Goal: Task Accomplishment & Management: Manage account settings

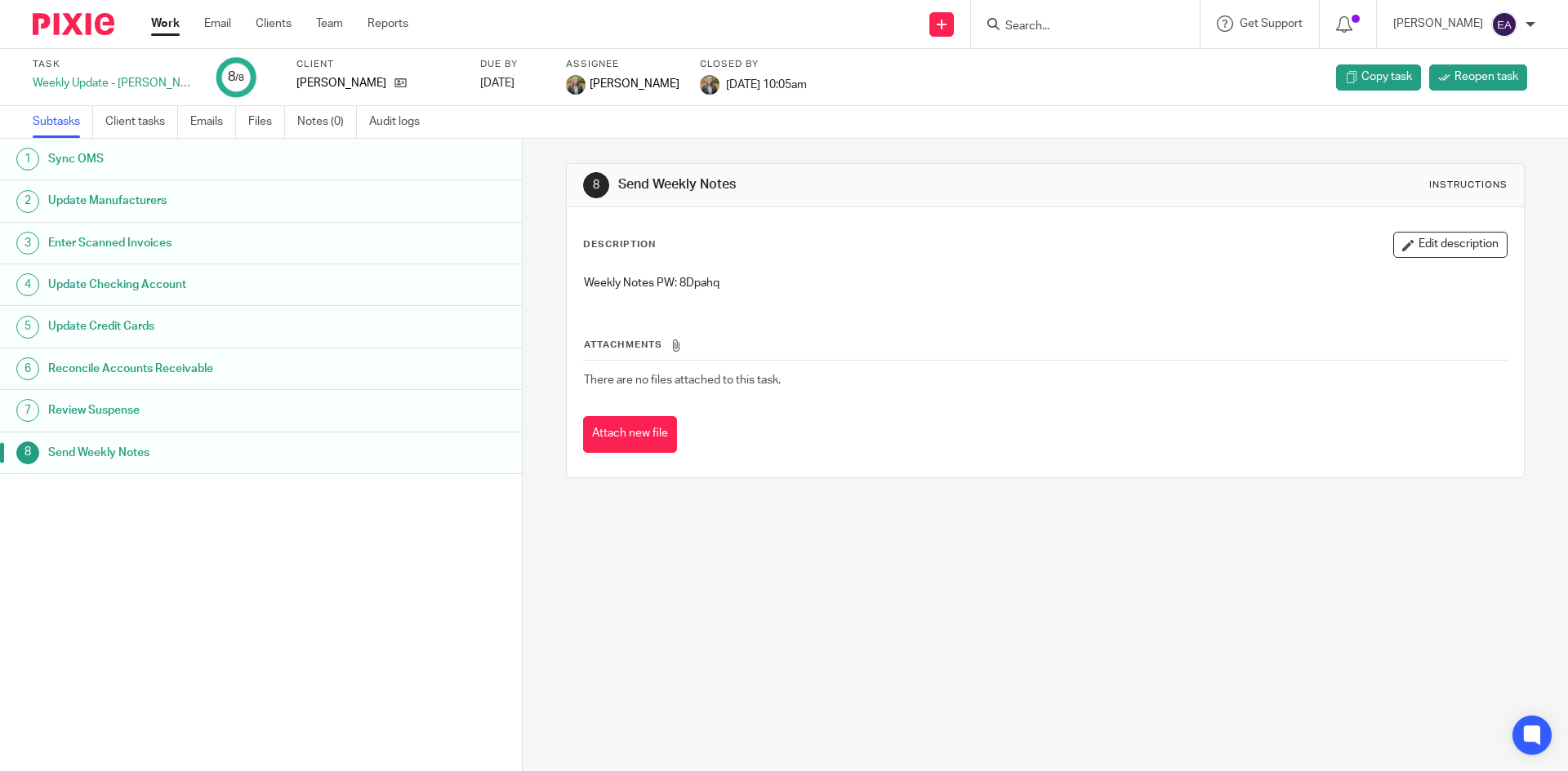
click at [296, 66] on label "Client" at bounding box center [377, 64] width 163 height 13
click at [394, 77] on icon at bounding box center [400, 83] width 12 height 12
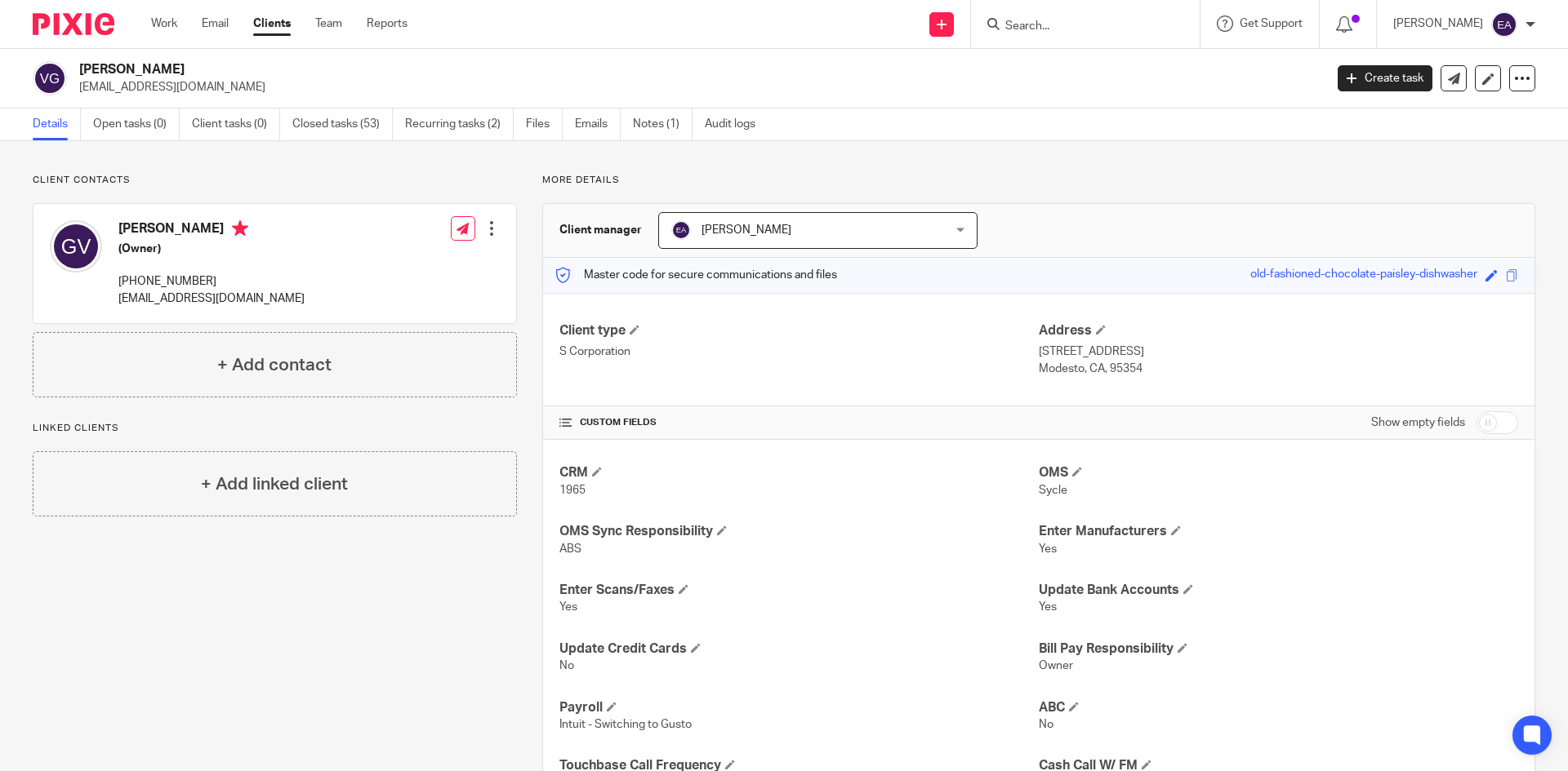
click at [1093, 37] on div at bounding box center [1085, 24] width 229 height 48
click at [1079, 26] on input "Search" at bounding box center [1077, 27] width 147 height 15
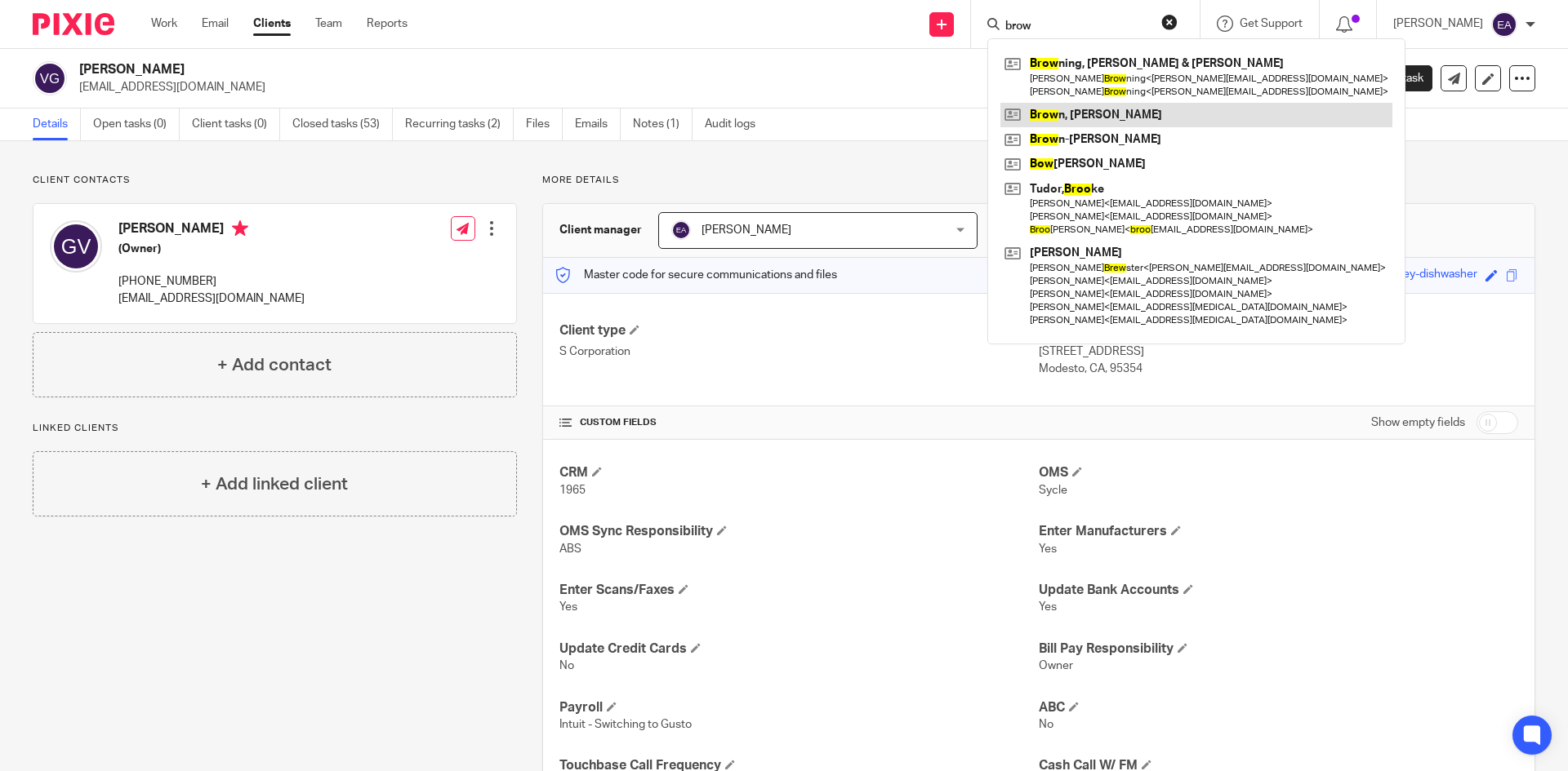
type input "brow"
click at [1126, 107] on link at bounding box center [1196, 115] width 392 height 25
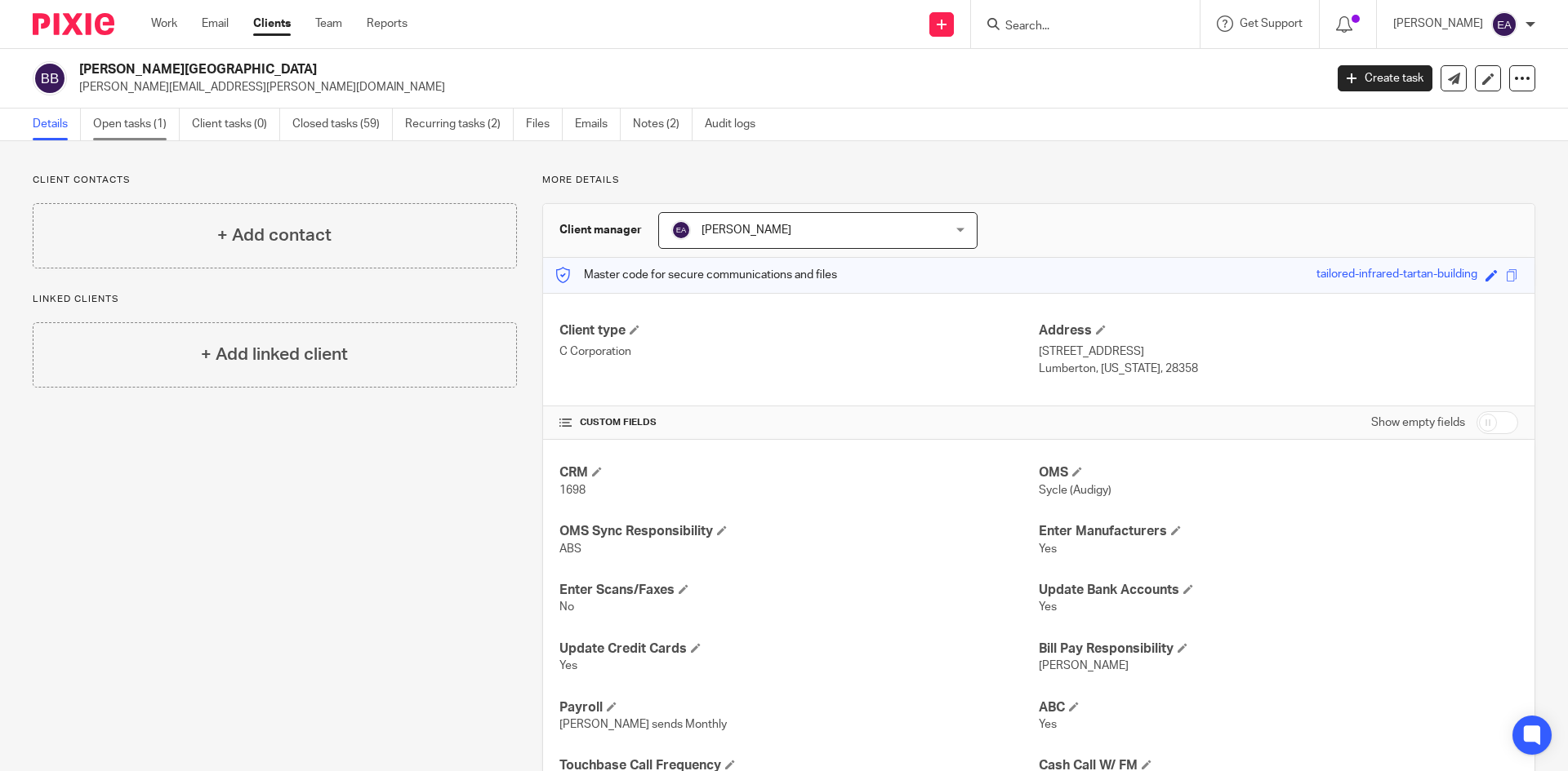
click at [157, 126] on link "Open tasks (1)" at bounding box center [136, 125] width 86 height 32
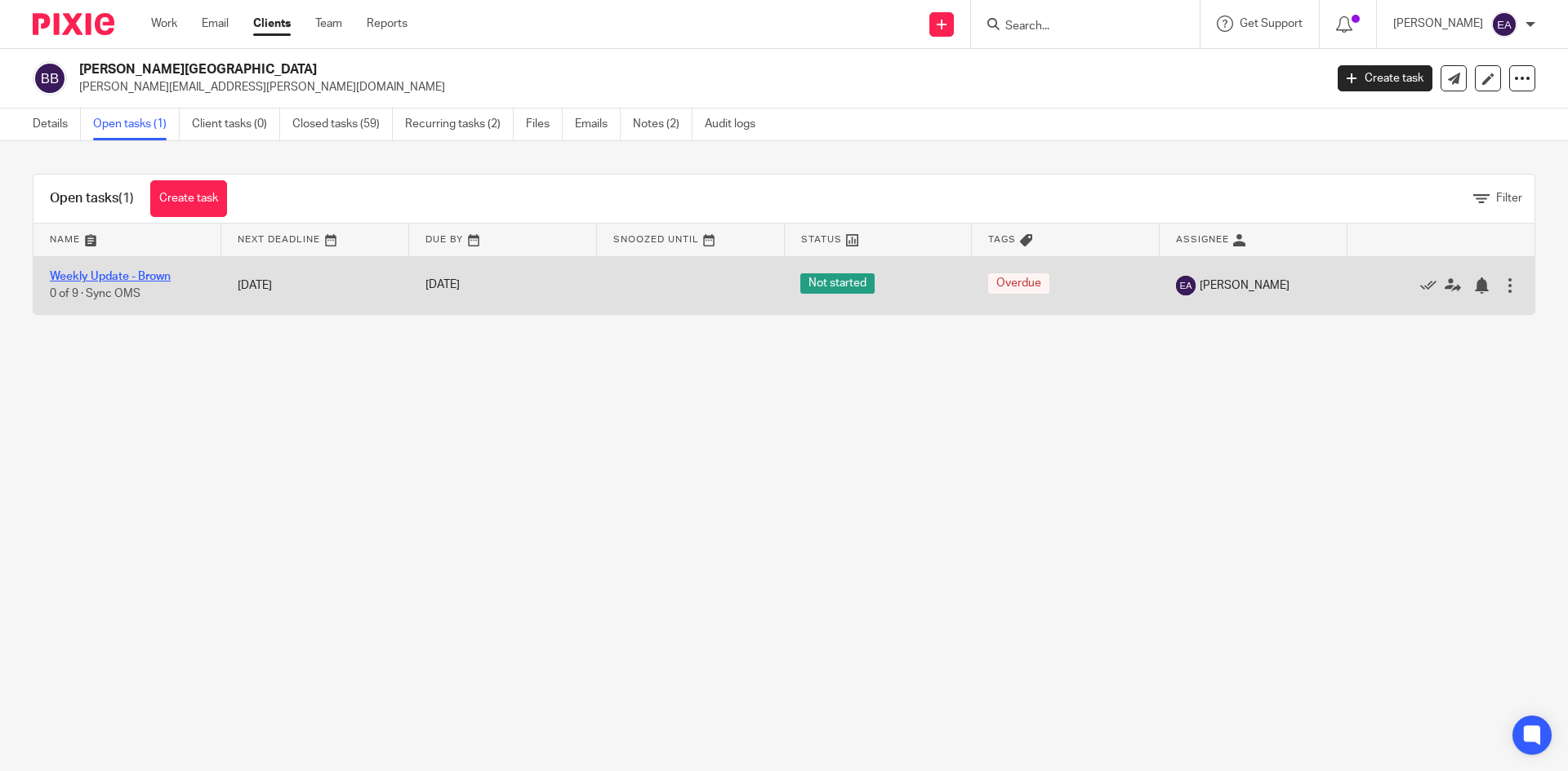
click at [135, 277] on link "Weekly Update - Brown" at bounding box center [110, 277] width 121 height 12
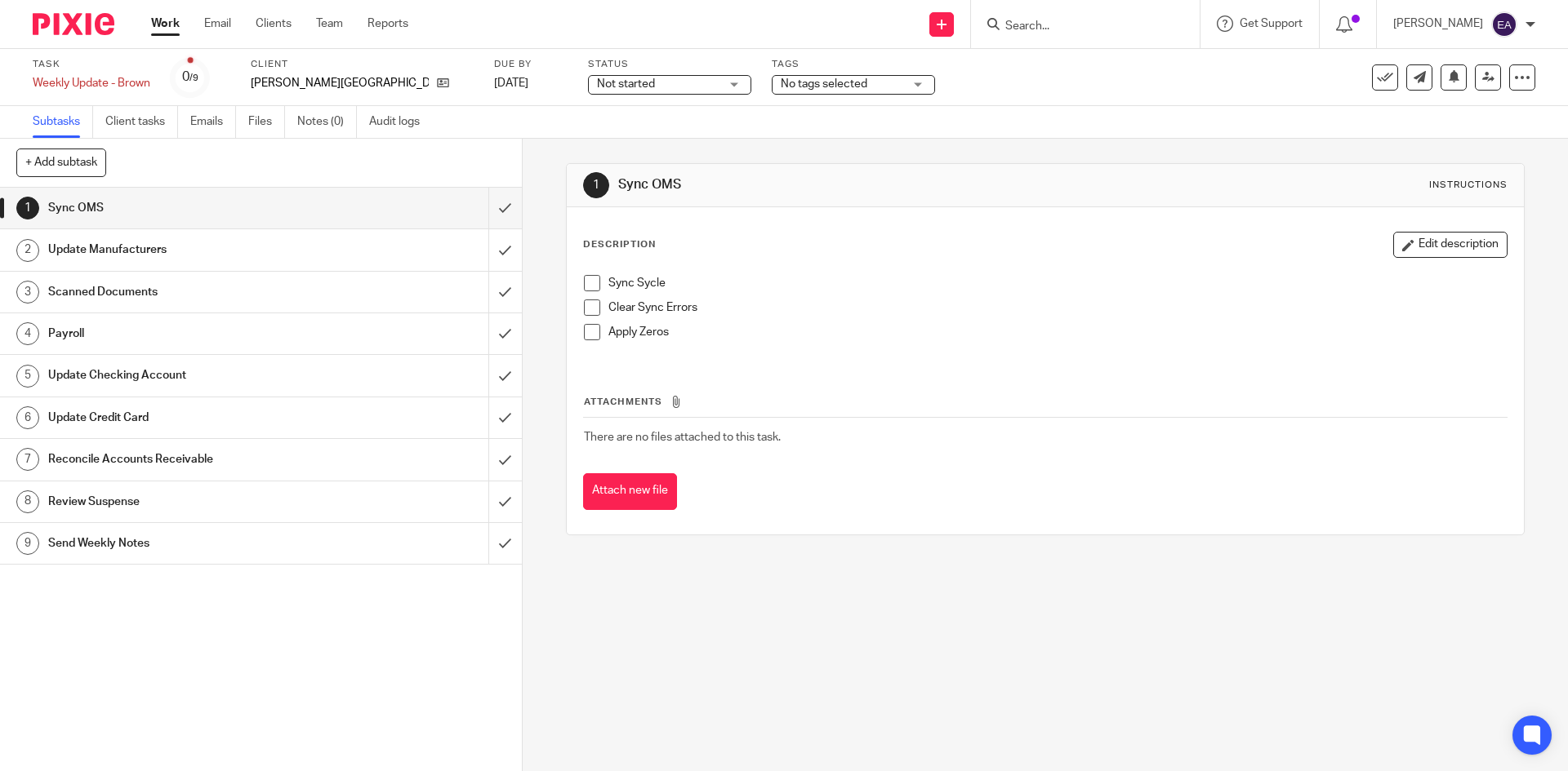
click at [588, 285] on span at bounding box center [592, 283] width 16 height 16
click at [588, 303] on span at bounding box center [592, 308] width 16 height 16
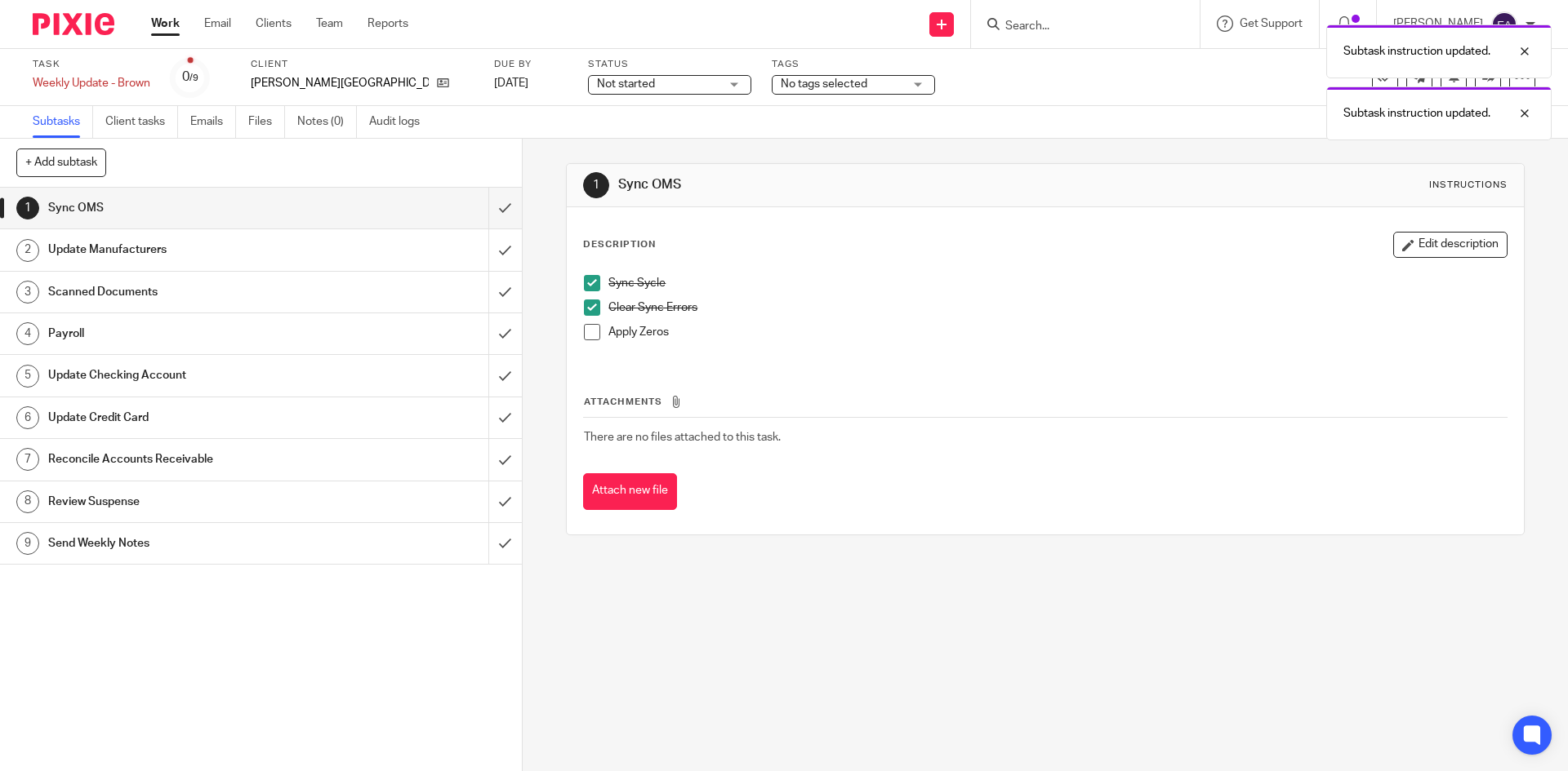
click at [584, 338] on span at bounding box center [592, 332] width 16 height 16
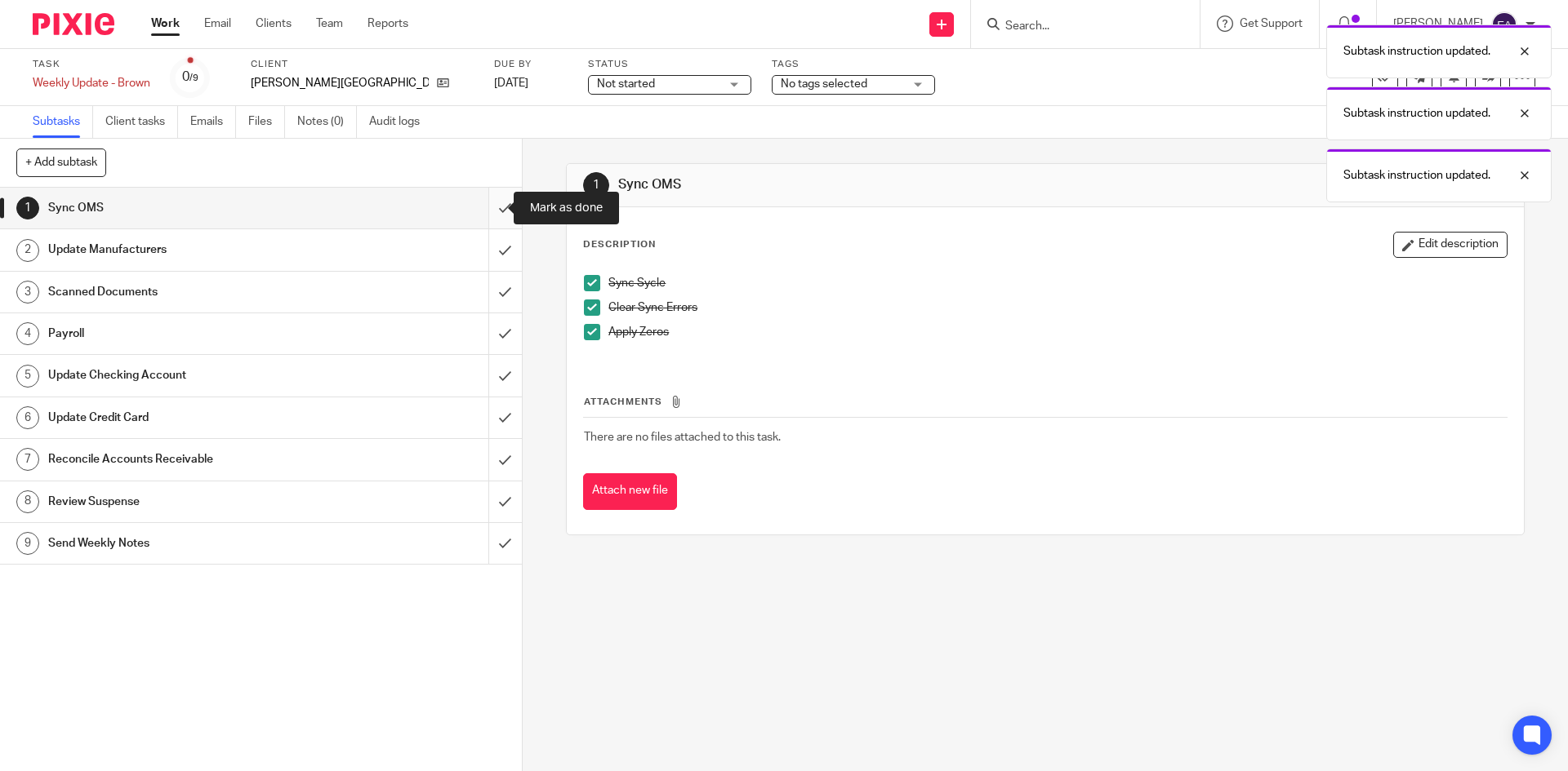
click at [492, 213] on input "submit" at bounding box center [260, 208] width 522 height 41
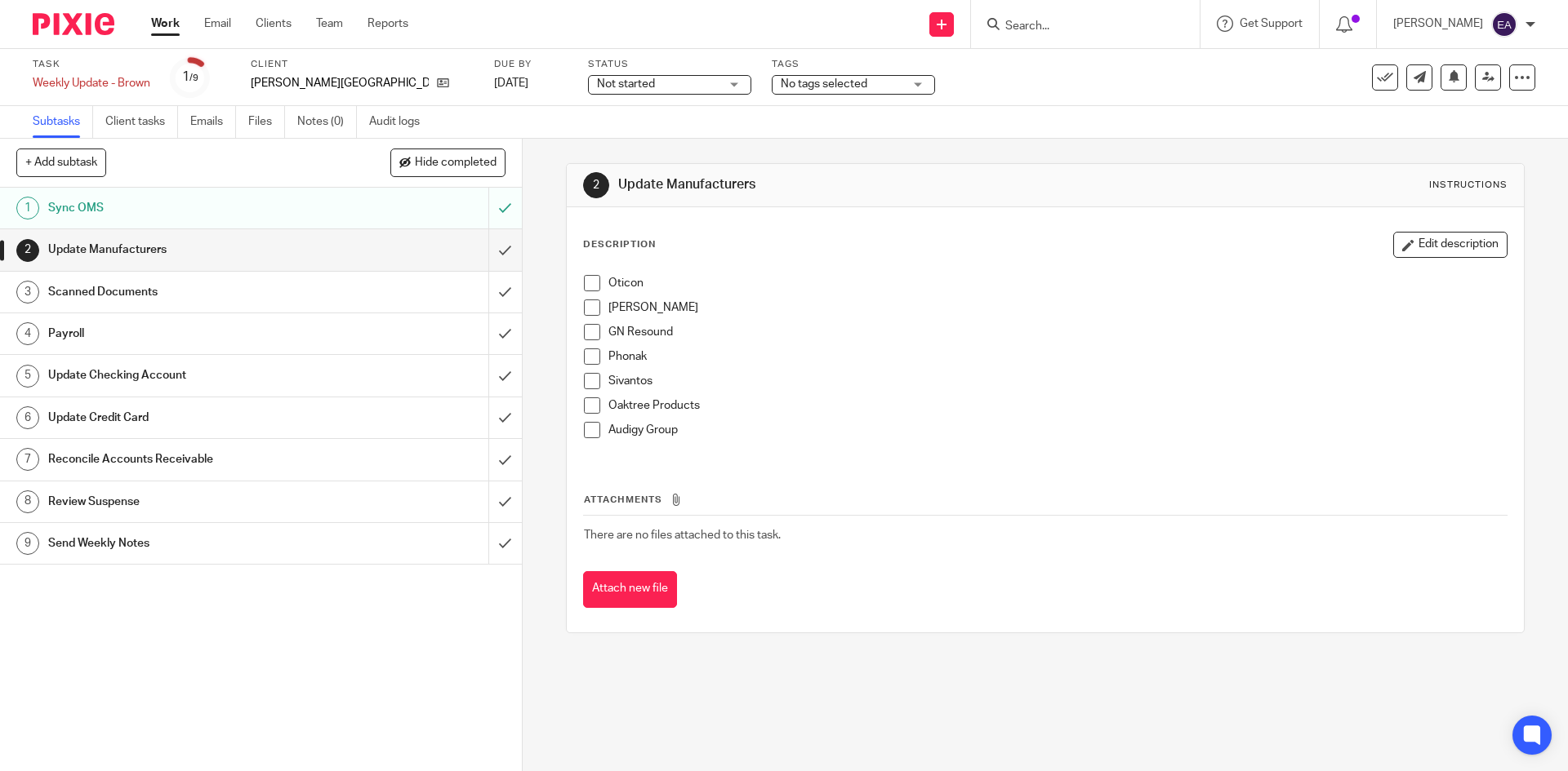
click at [587, 287] on span at bounding box center [592, 283] width 16 height 16
click at [598, 316] on li "Starkey" at bounding box center [1044, 312] width 922 height 25
click at [591, 313] on span at bounding box center [592, 308] width 16 height 16
click at [592, 337] on span at bounding box center [592, 332] width 16 height 16
click at [590, 356] on span at bounding box center [592, 356] width 16 height 16
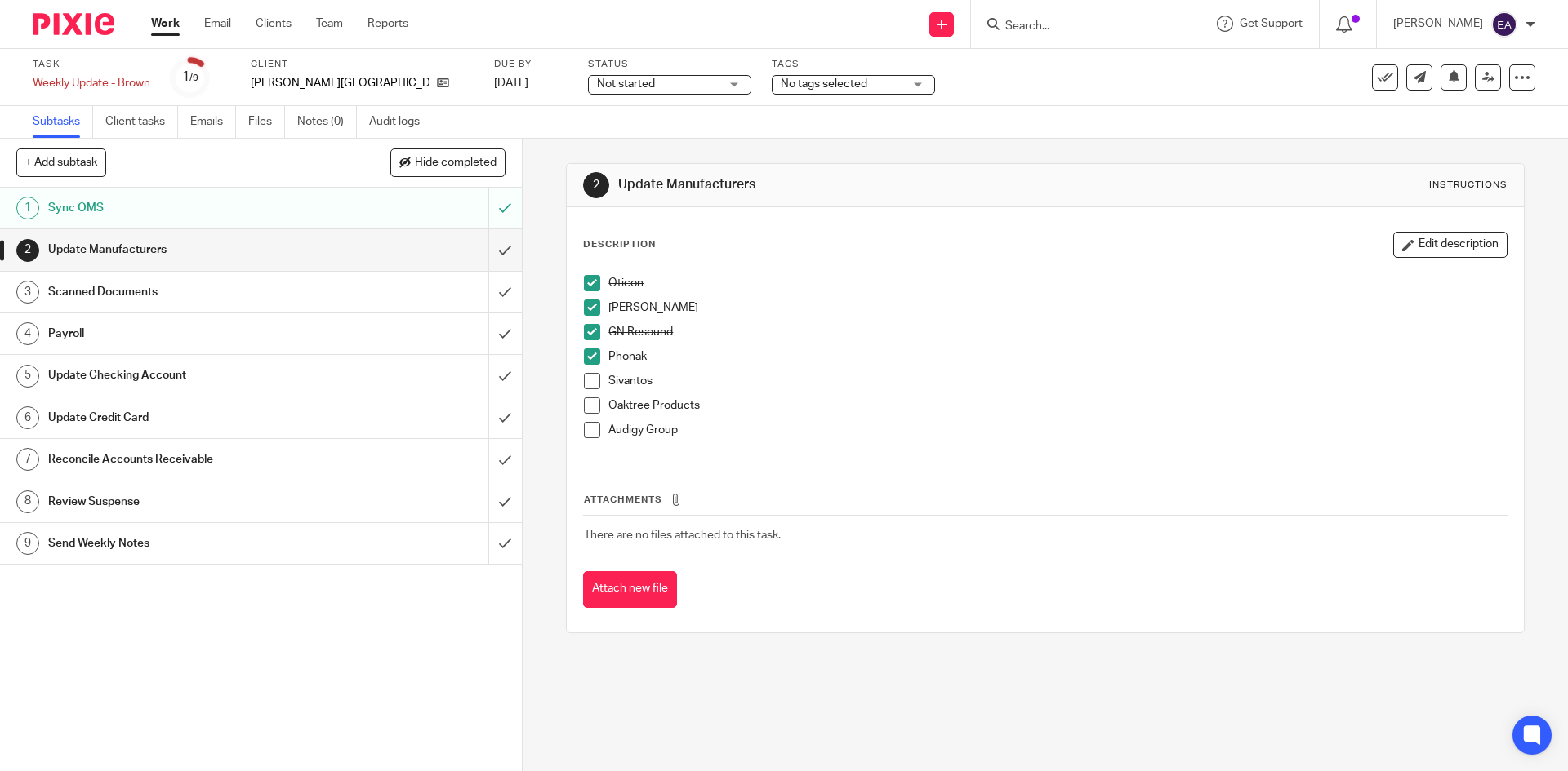
click at [587, 384] on span at bounding box center [592, 381] width 16 height 16
click at [589, 403] on span at bounding box center [592, 406] width 16 height 16
click at [80, 296] on h1 "Scanned Documents" at bounding box center [189, 292] width 282 height 25
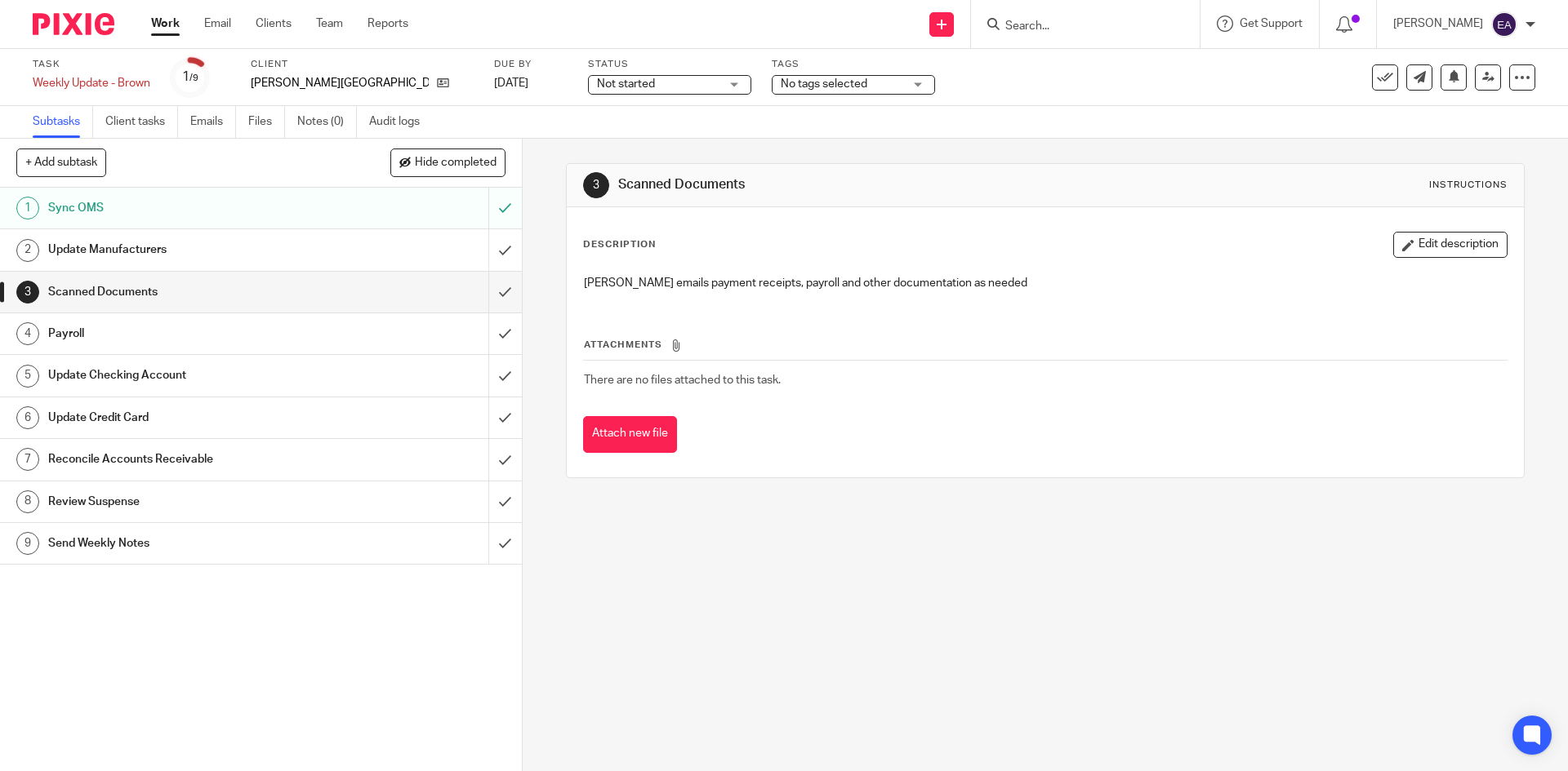
click at [75, 343] on h1 "Payroll" at bounding box center [189, 334] width 282 height 25
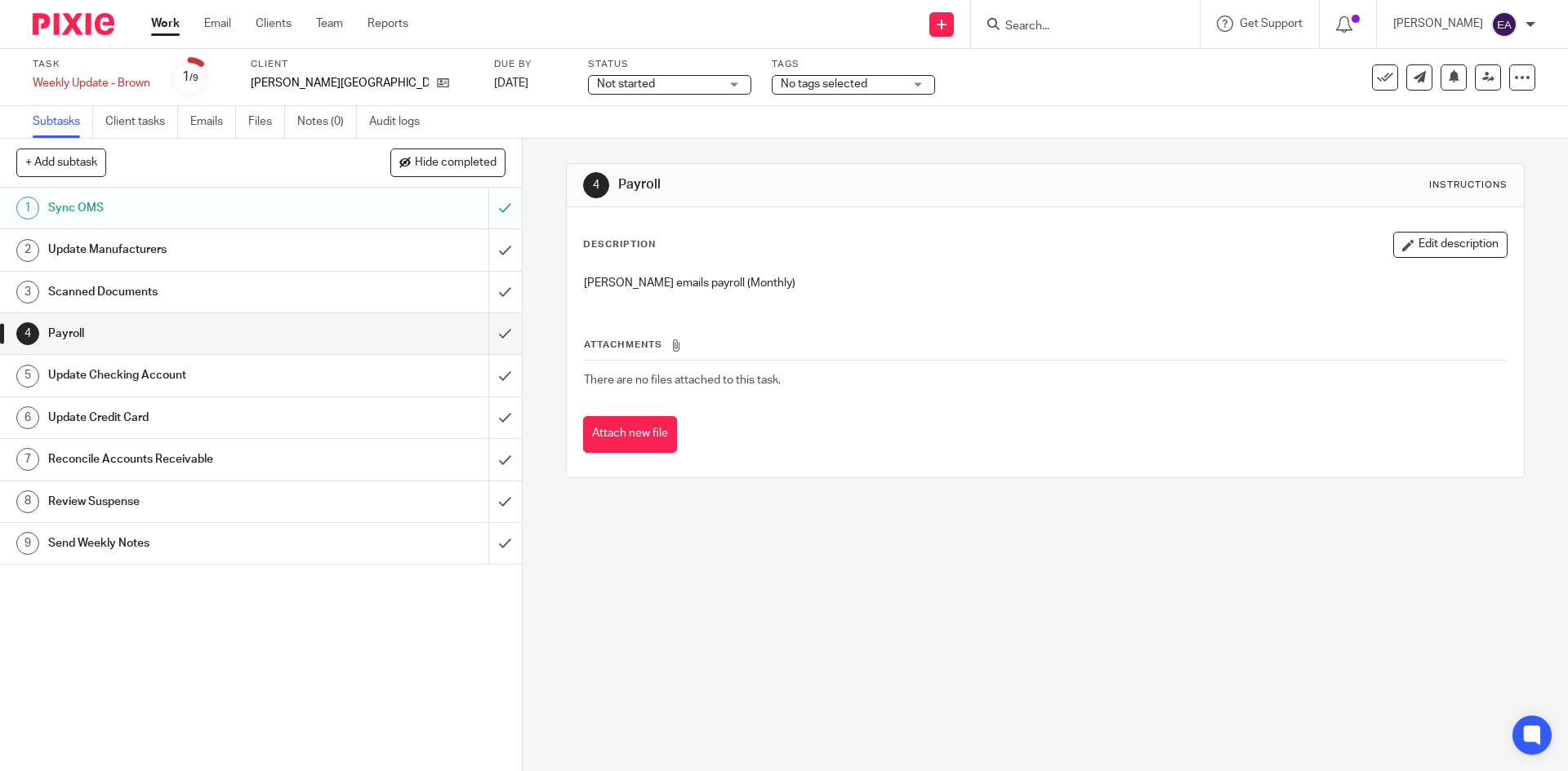
click at [83, 380] on h1 "Update Checking Account" at bounding box center [189, 375] width 282 height 25
